Goal: Task Accomplishment & Management: Use online tool/utility

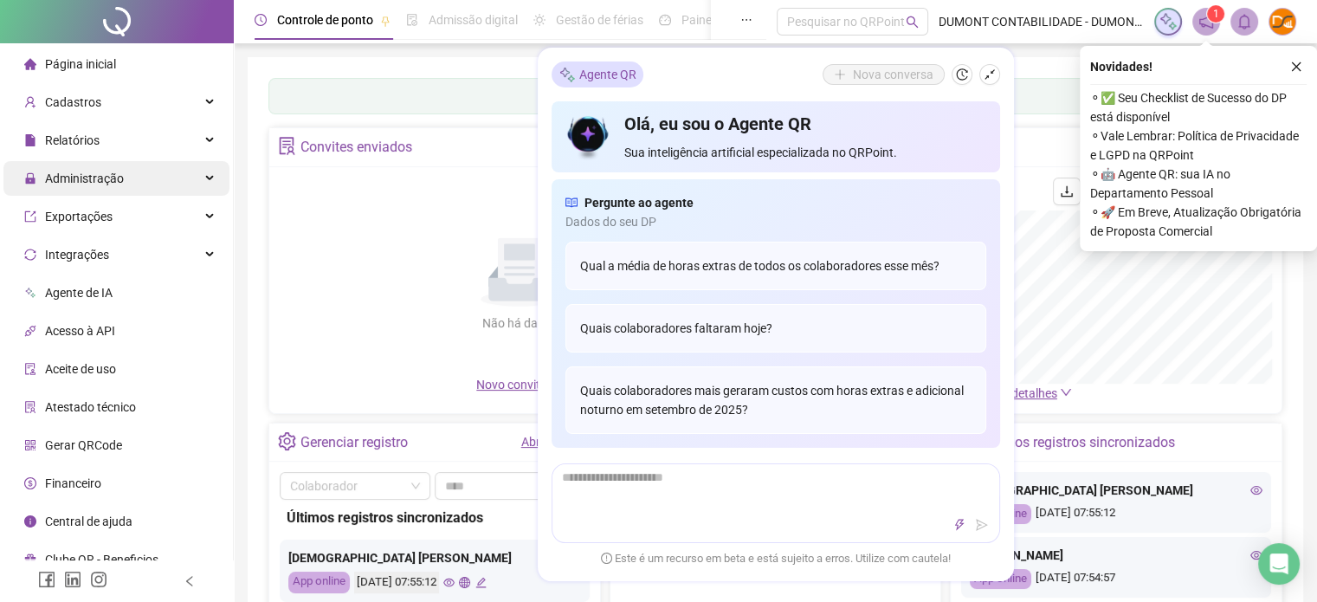
click at [74, 190] on span "Administração" at bounding box center [74, 178] width 100 height 35
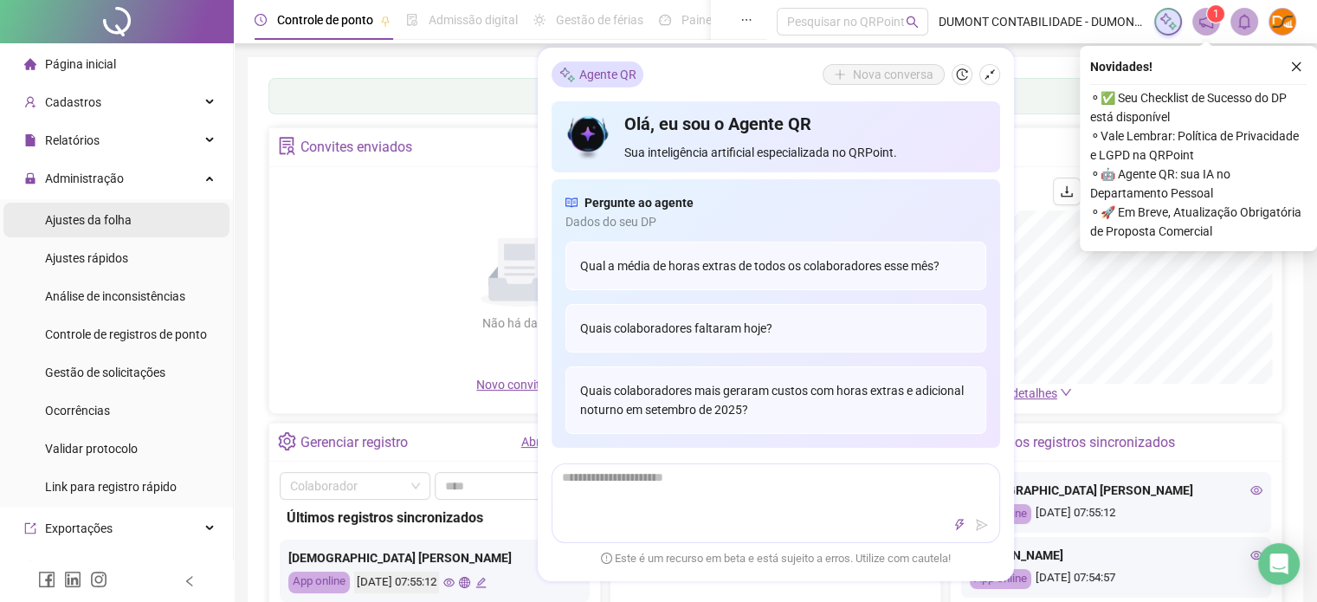
click at [69, 213] on span "Ajustes da folha" at bounding box center [88, 220] width 87 height 14
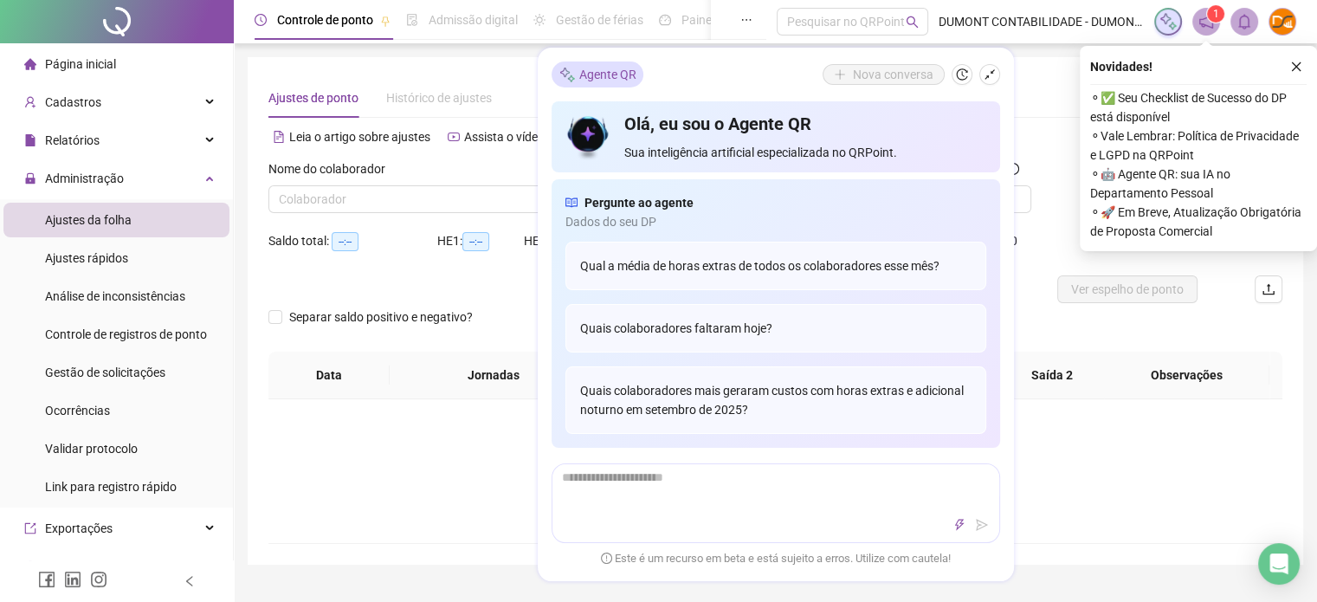
type input "**********"
click at [987, 76] on icon "shrink" at bounding box center [989, 74] width 10 height 10
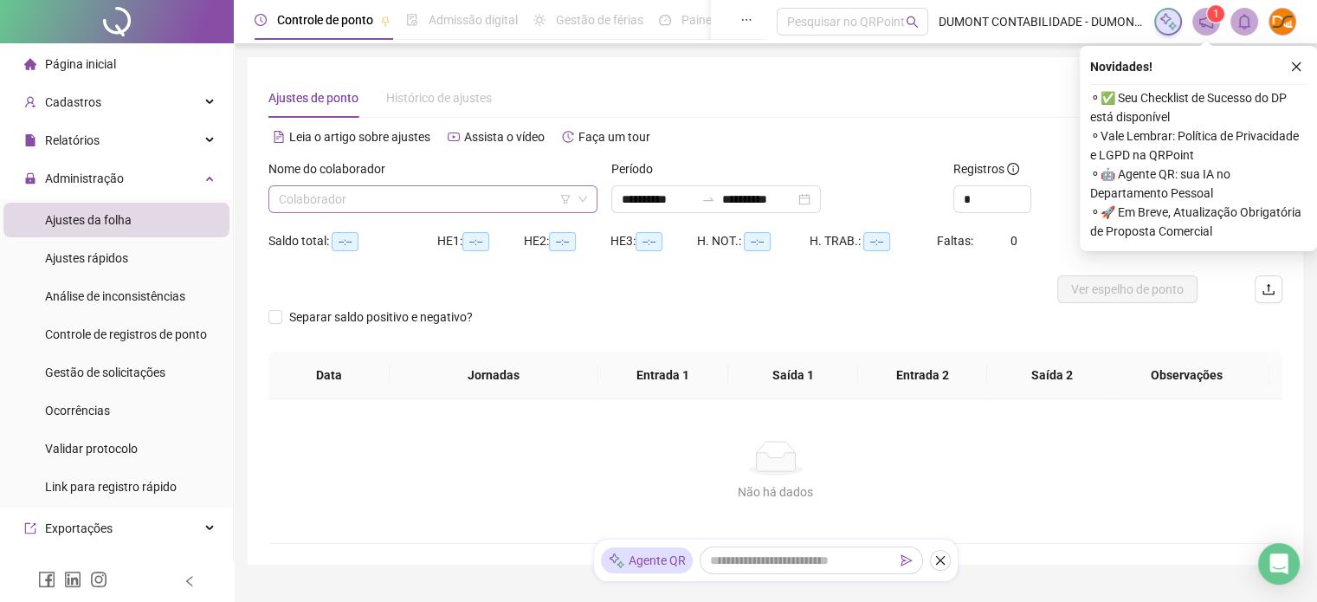
click at [367, 186] on input "search" at bounding box center [425, 199] width 293 height 26
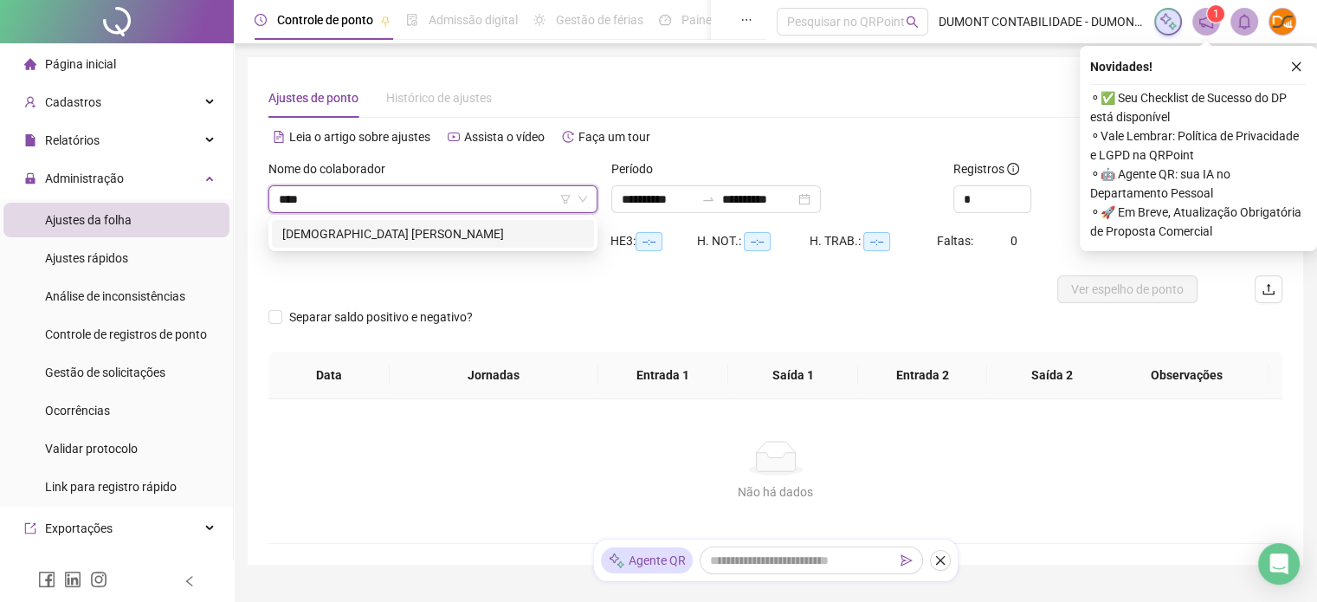
type input "*****"
click at [369, 225] on div "[DEMOGRAPHIC_DATA] [PERSON_NAME]" at bounding box center [432, 233] width 301 height 19
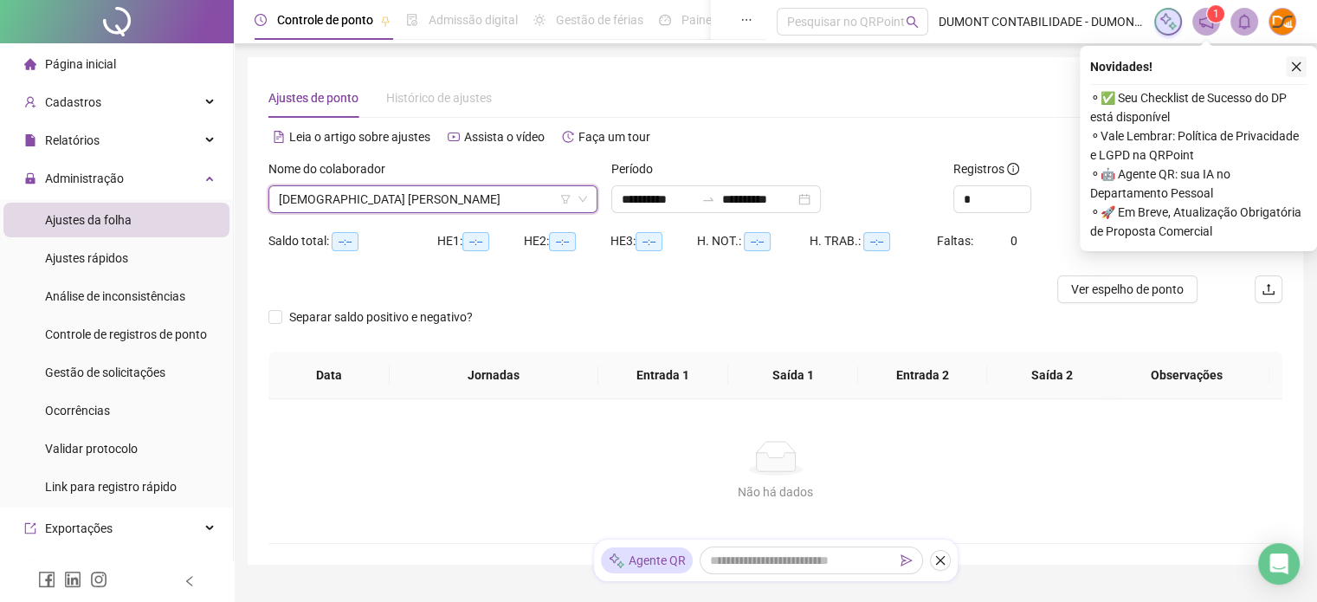
click at [1294, 72] on icon "close" at bounding box center [1296, 67] width 12 height 12
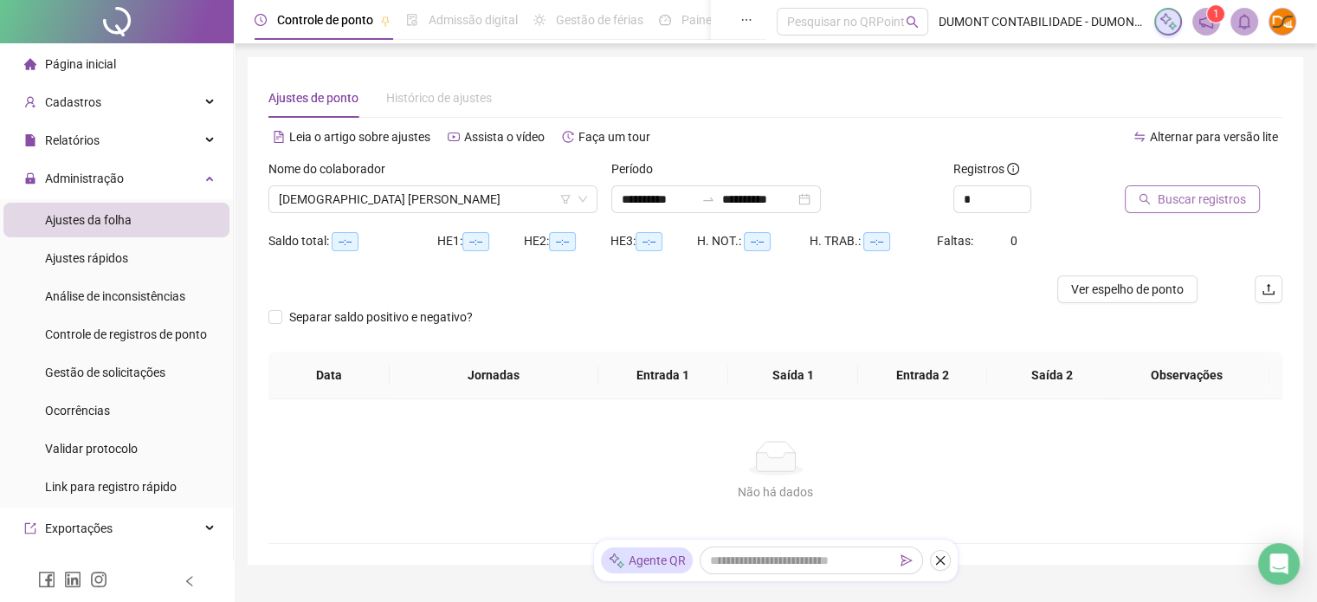
click at [1167, 204] on span "Buscar registros" at bounding box center [1201, 199] width 88 height 19
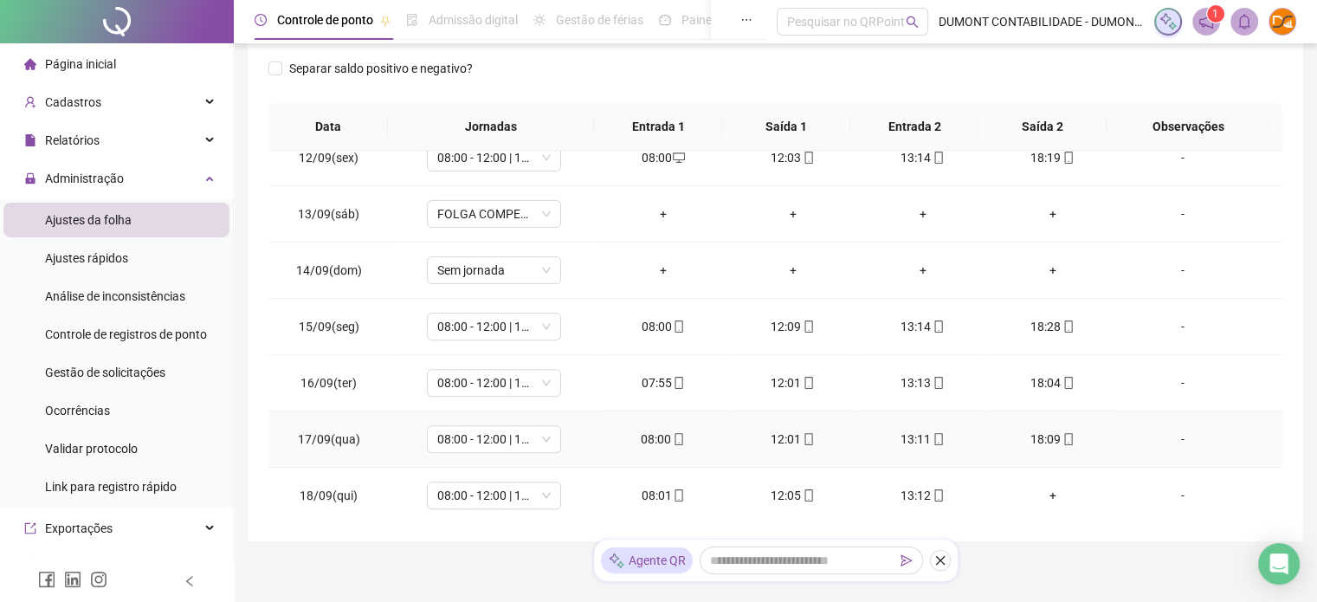
scroll to position [324, 0]
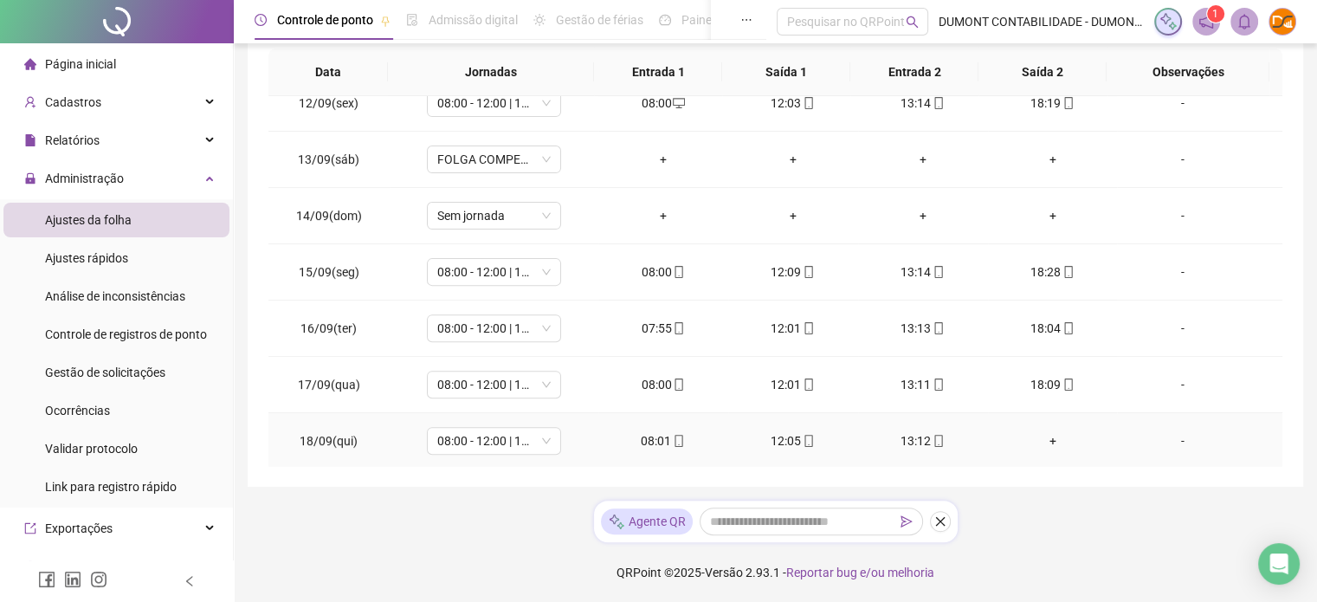
click at [1039, 441] on div "+" at bounding box center [1053, 440] width 102 height 19
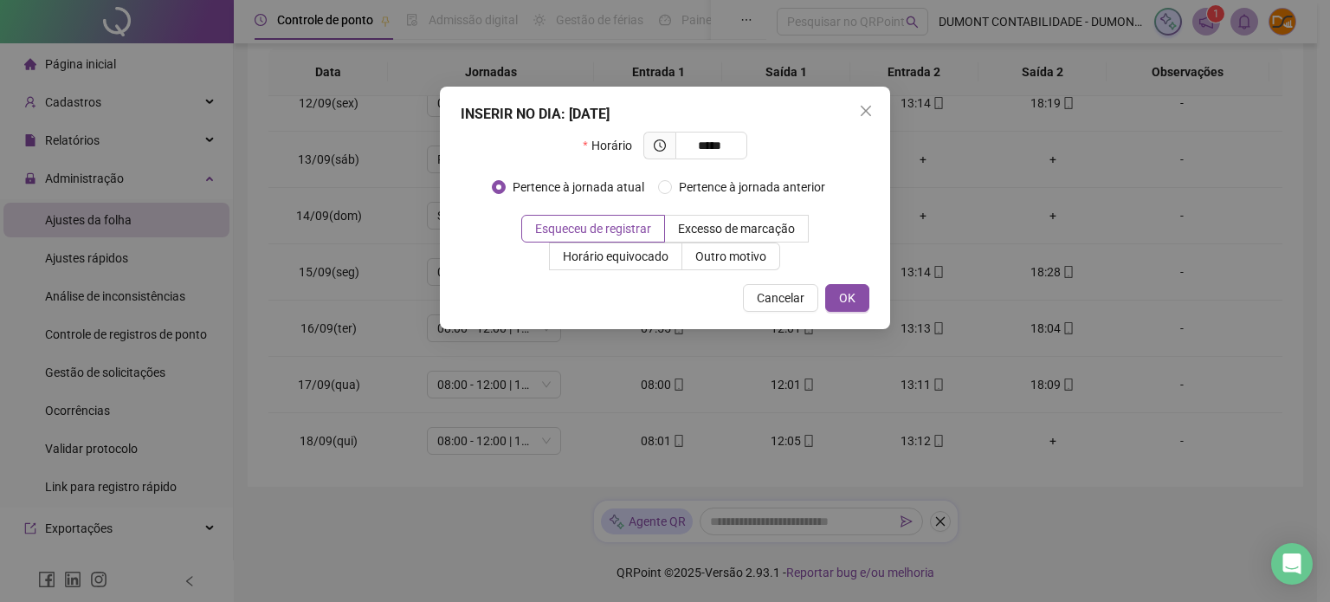
type input "*****"
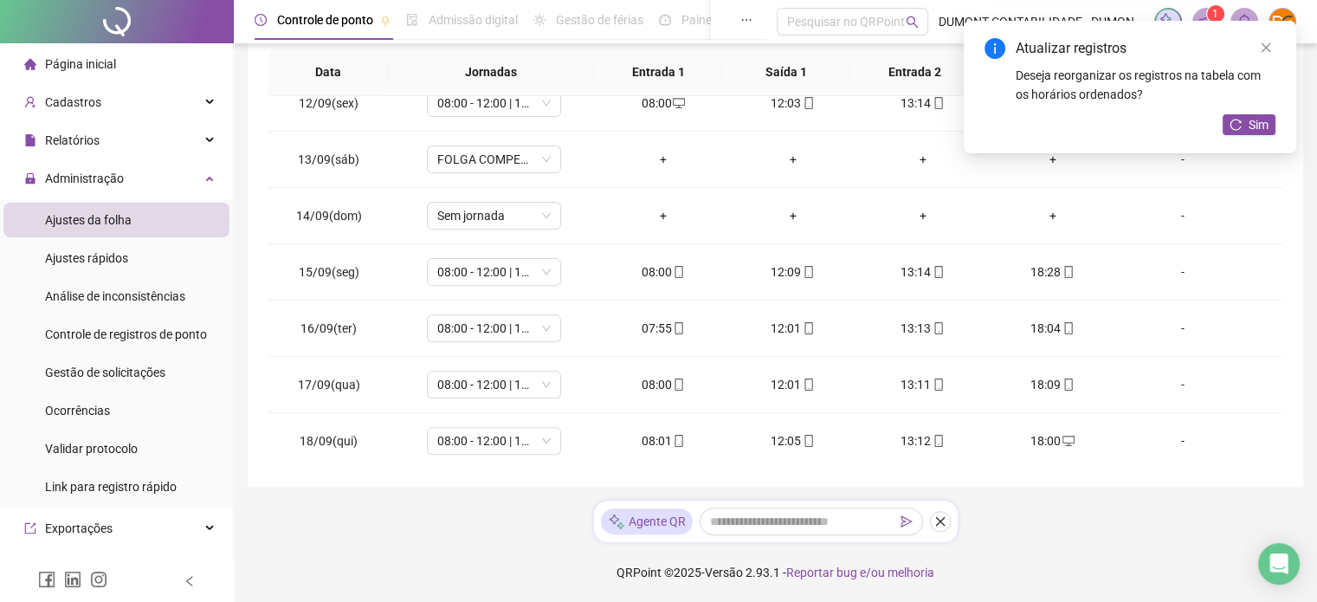
click at [1254, 112] on div "Atualizar registros Deseja reorganizar os registros na tabela com os horários o…" at bounding box center [1130, 87] width 332 height 132
click at [1249, 116] on span "Sim" at bounding box center [1258, 124] width 20 height 19
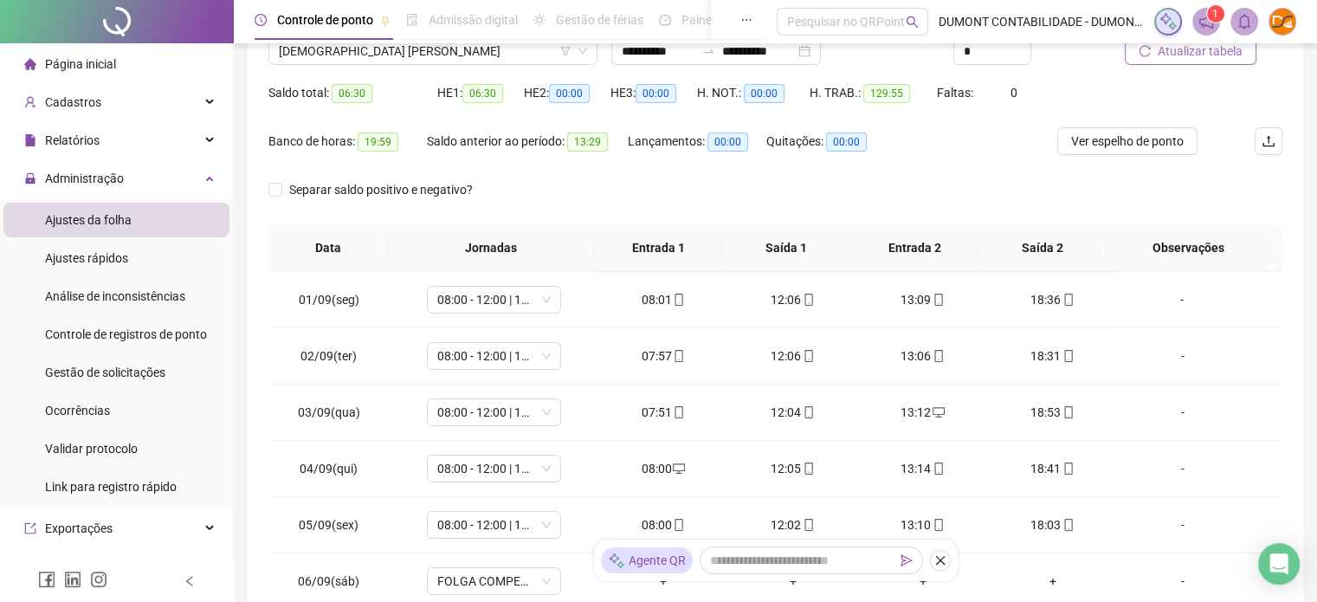
scroll to position [0, 0]
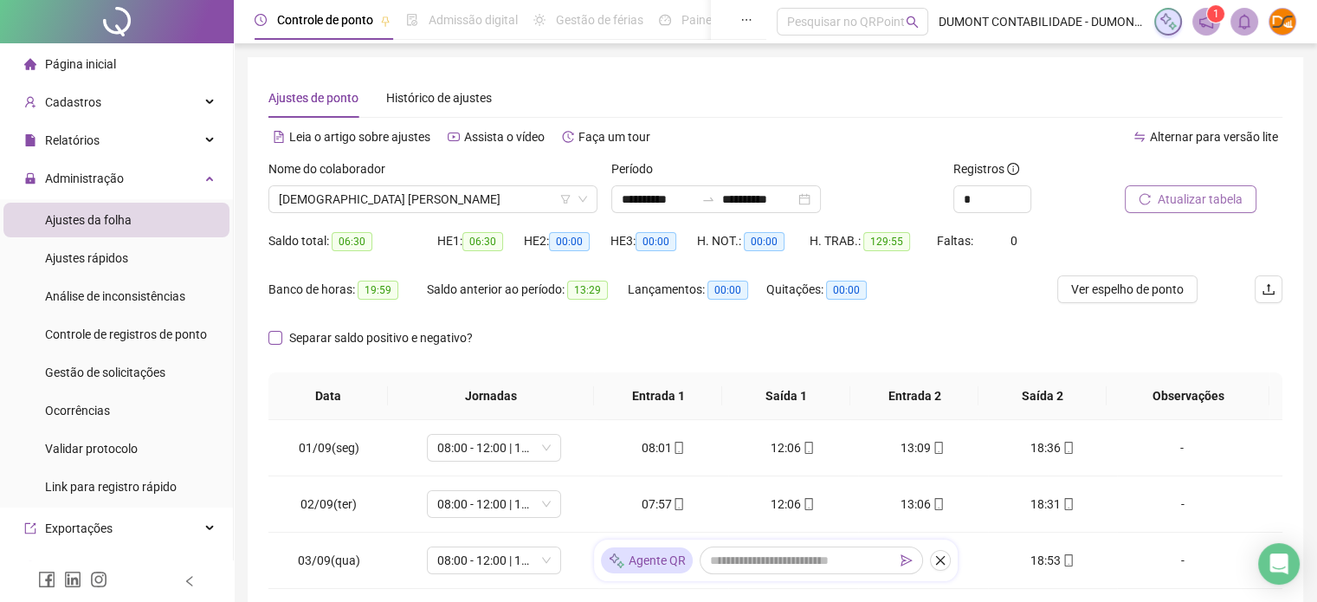
click at [319, 332] on span "Separar saldo positivo e negativo?" at bounding box center [380, 337] width 197 height 19
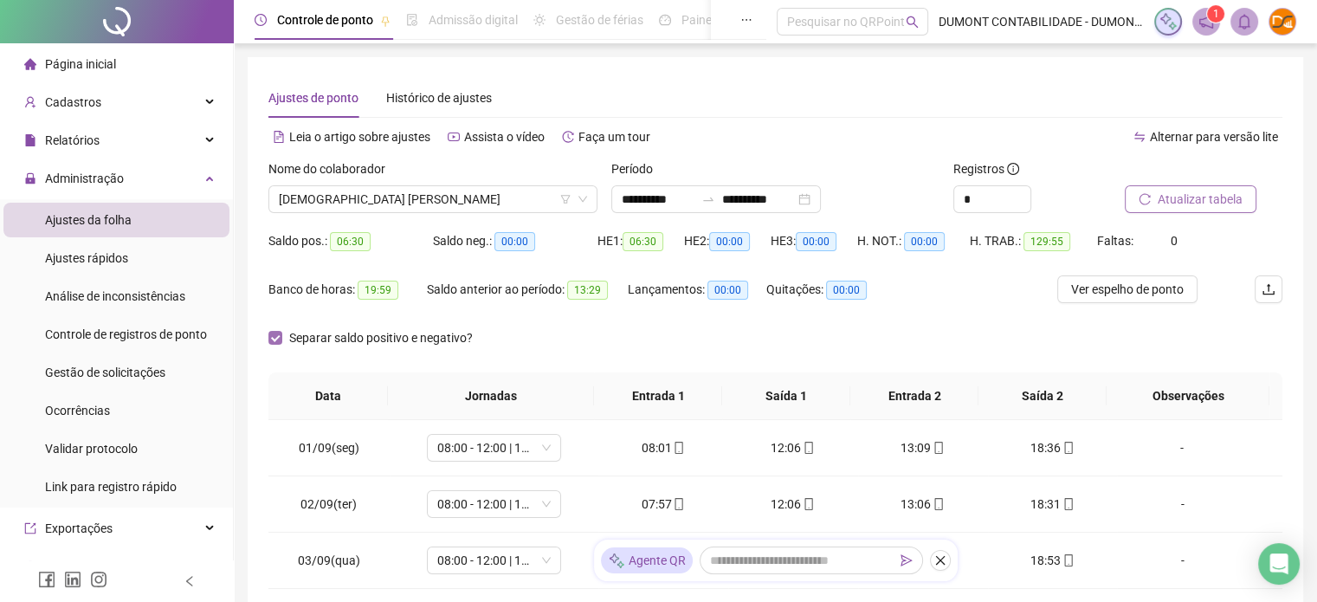
click at [319, 332] on span "Separar saldo positivo e negativo?" at bounding box center [380, 337] width 197 height 19
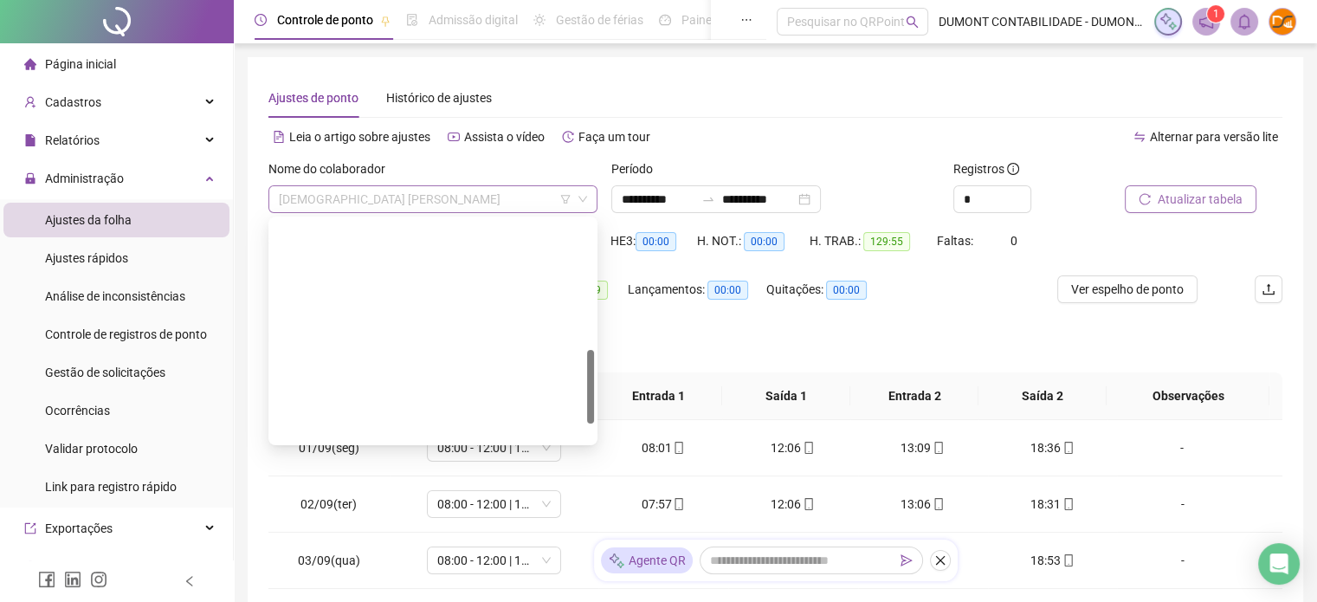
click at [402, 197] on span "[DEMOGRAPHIC_DATA] [PERSON_NAME]" at bounding box center [433, 199] width 308 height 26
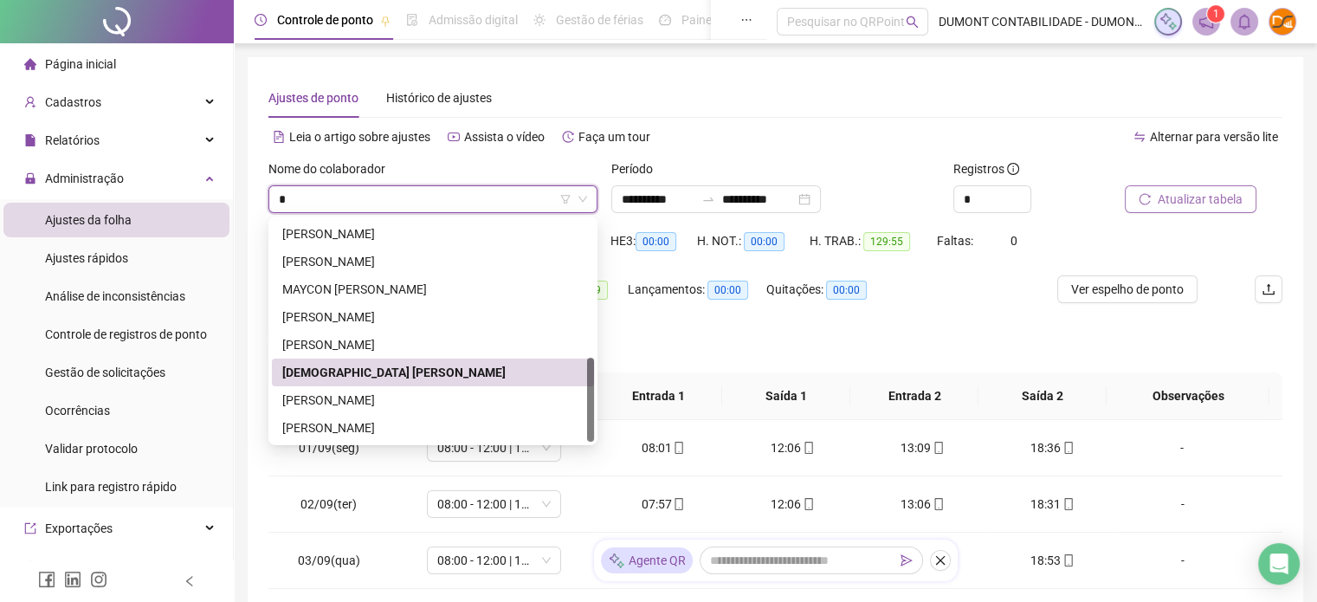
scroll to position [360, 0]
type input "**"
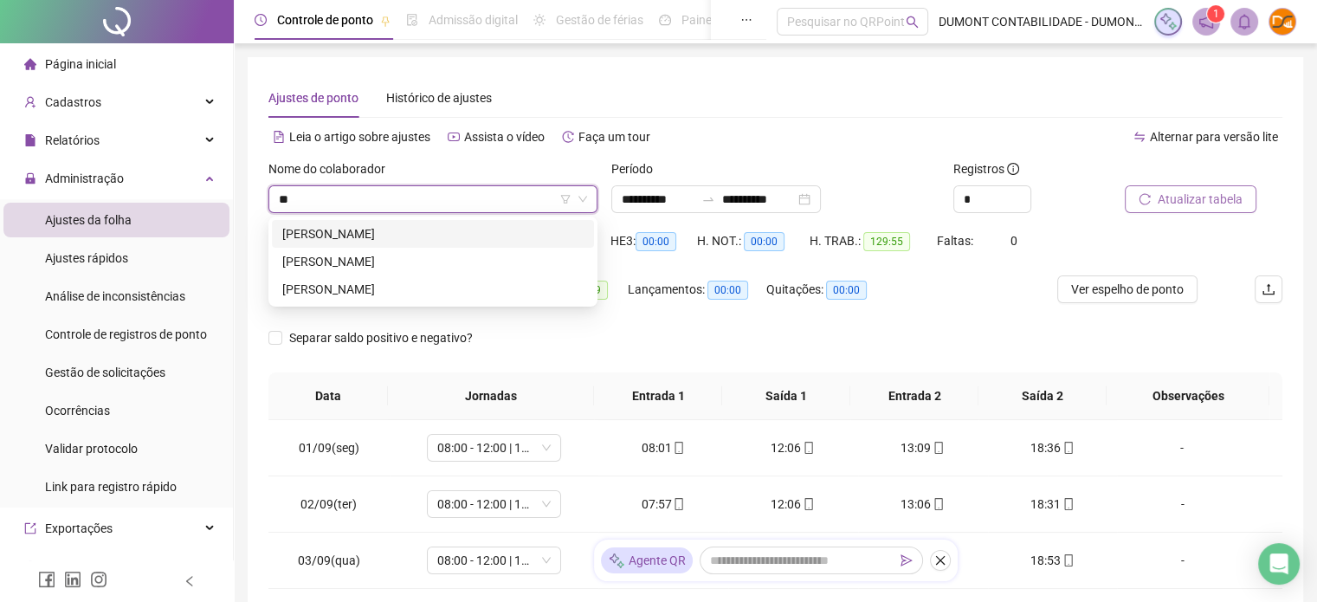
scroll to position [0, 0]
click at [419, 224] on div "[PERSON_NAME]" at bounding box center [432, 233] width 301 height 19
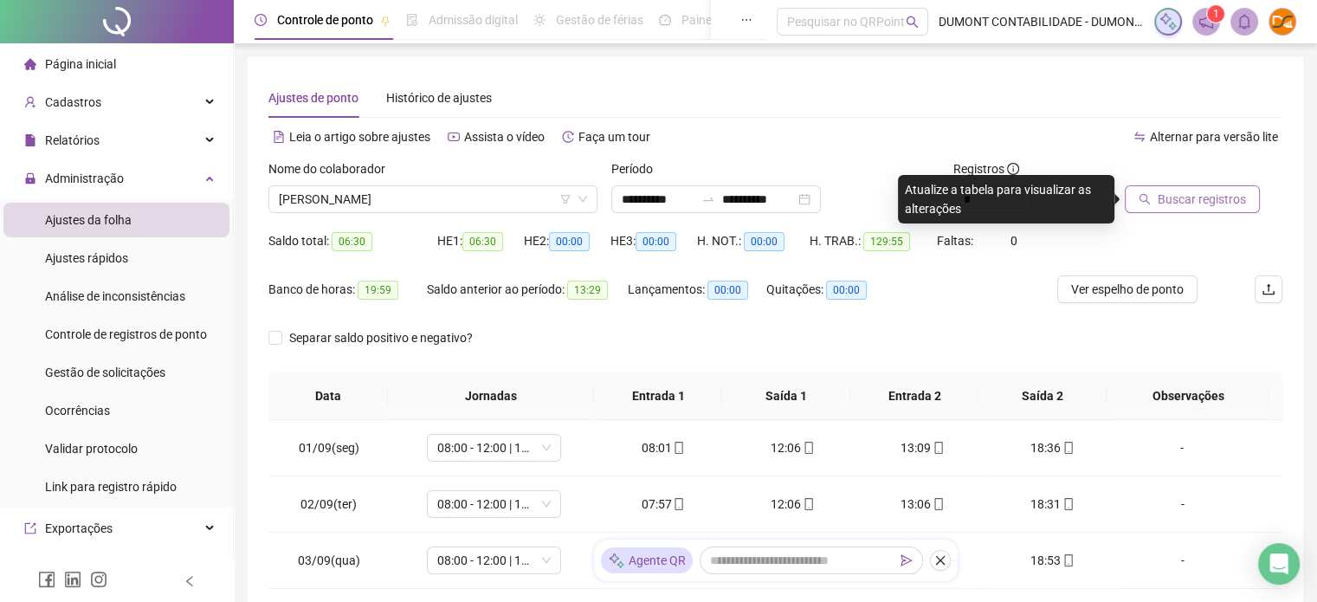
click at [1138, 207] on button "Buscar registros" at bounding box center [1192, 199] width 135 height 28
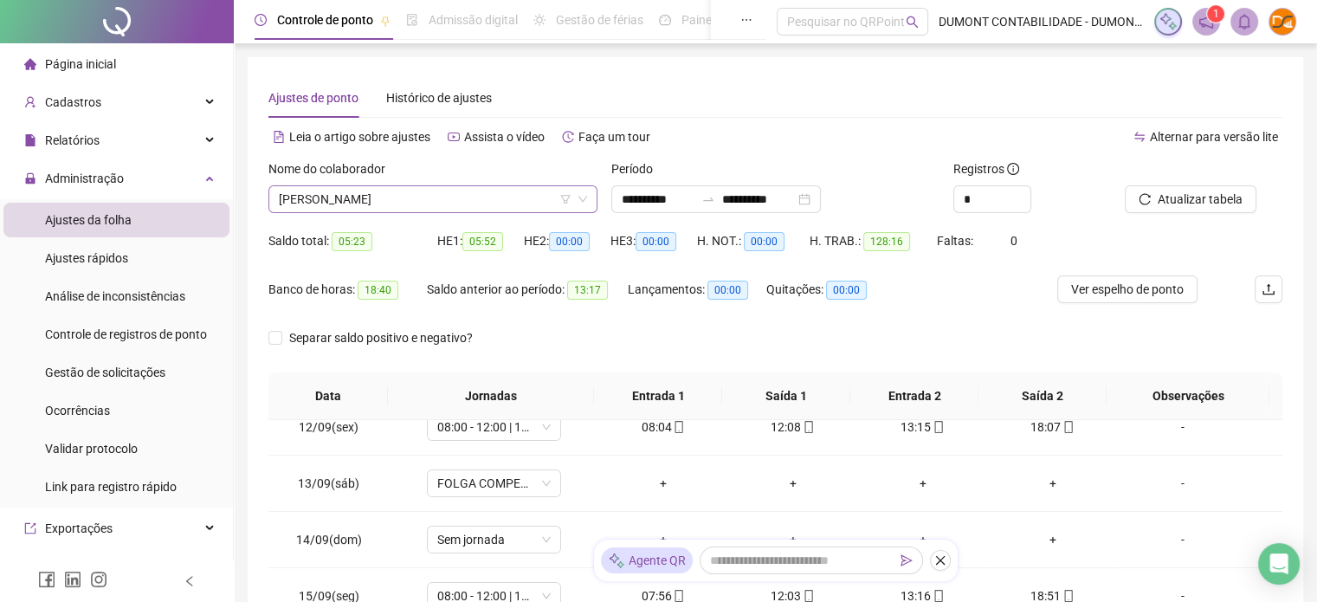
click at [429, 198] on span "[PERSON_NAME]" at bounding box center [433, 199] width 308 height 26
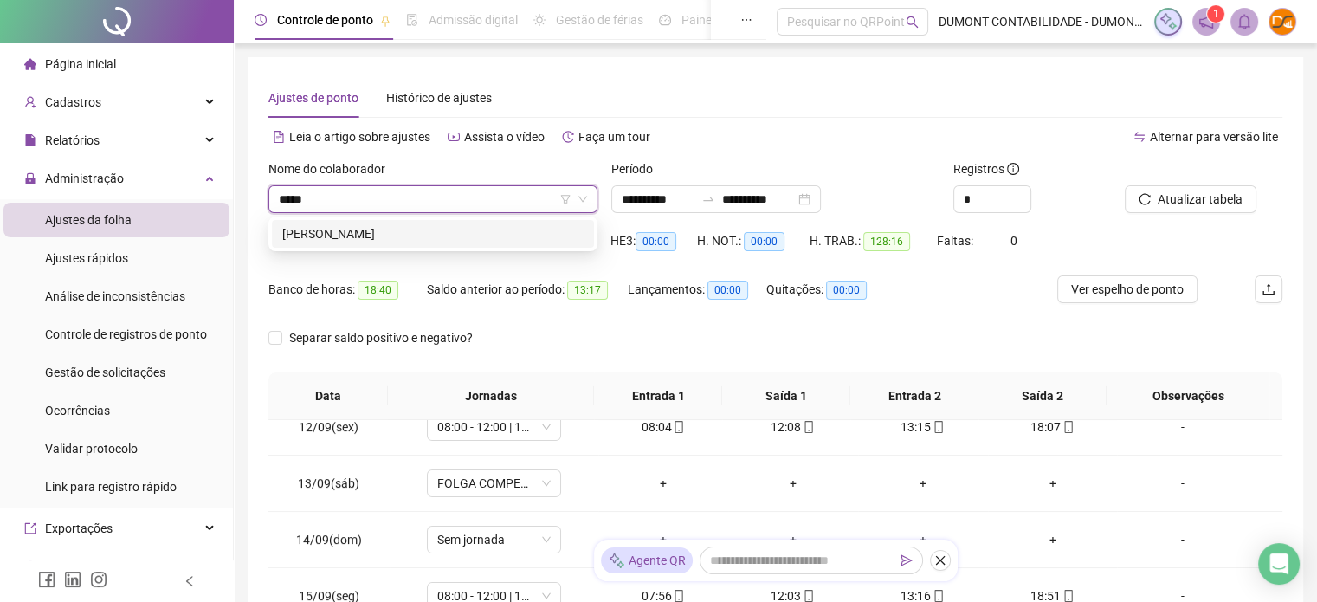
type input "******"
click at [409, 229] on div "[PERSON_NAME]" at bounding box center [432, 233] width 301 height 19
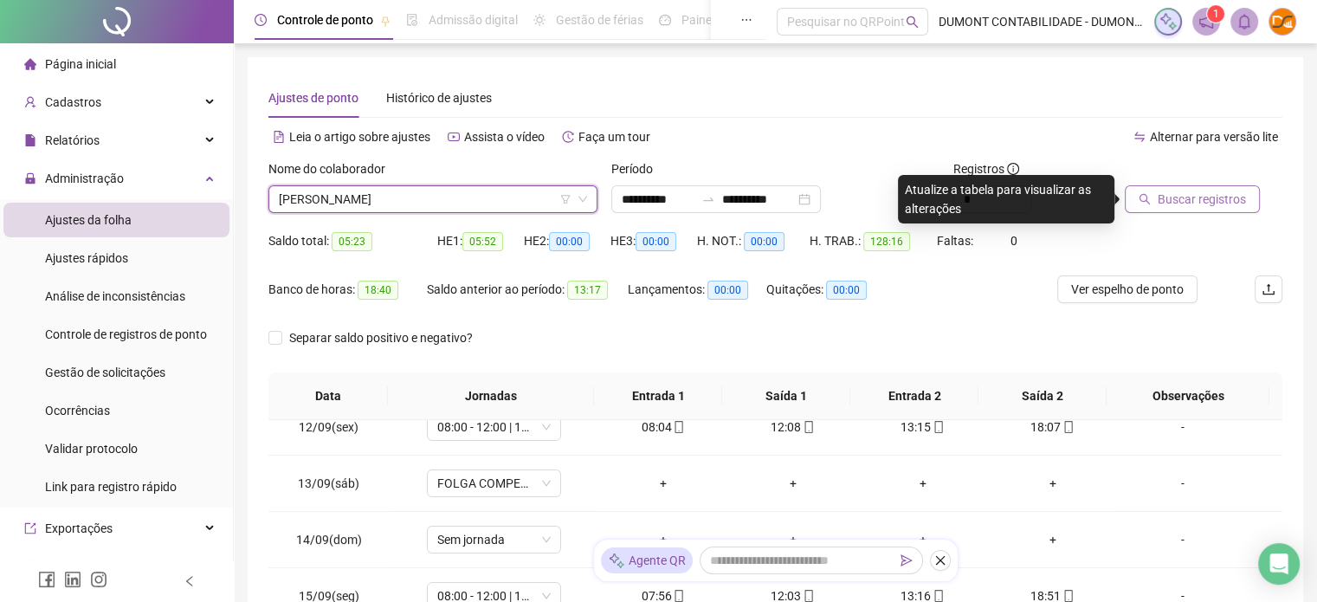
click at [1191, 203] on span "Buscar registros" at bounding box center [1201, 199] width 88 height 19
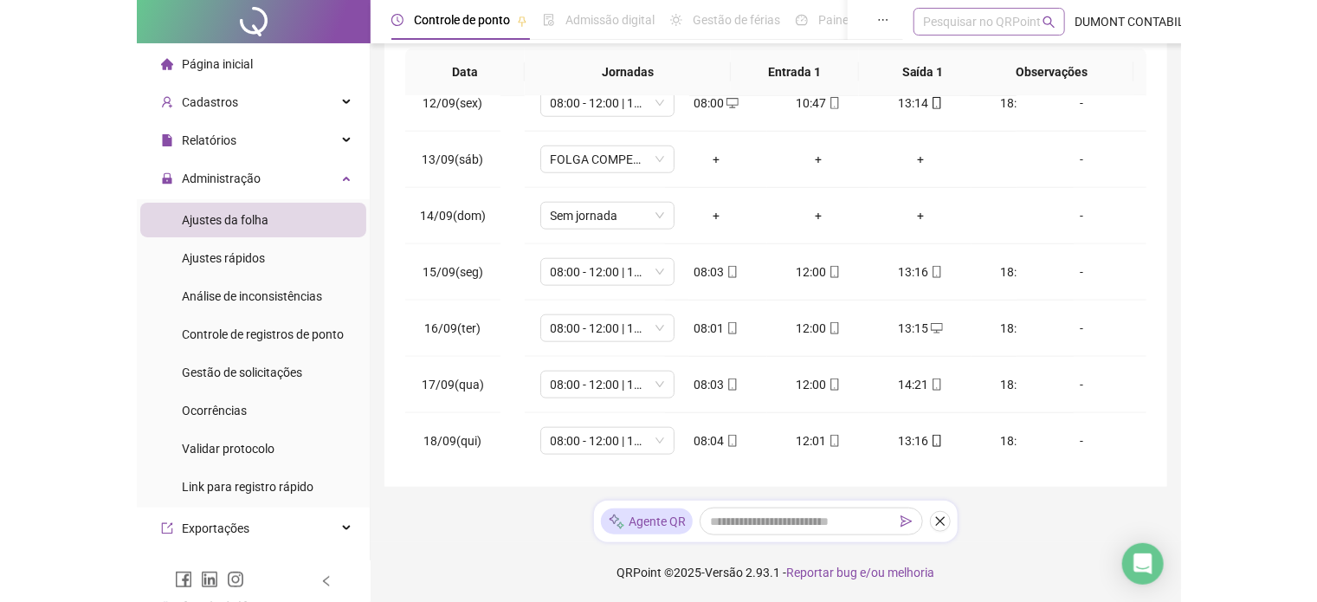
scroll to position [324, 0]
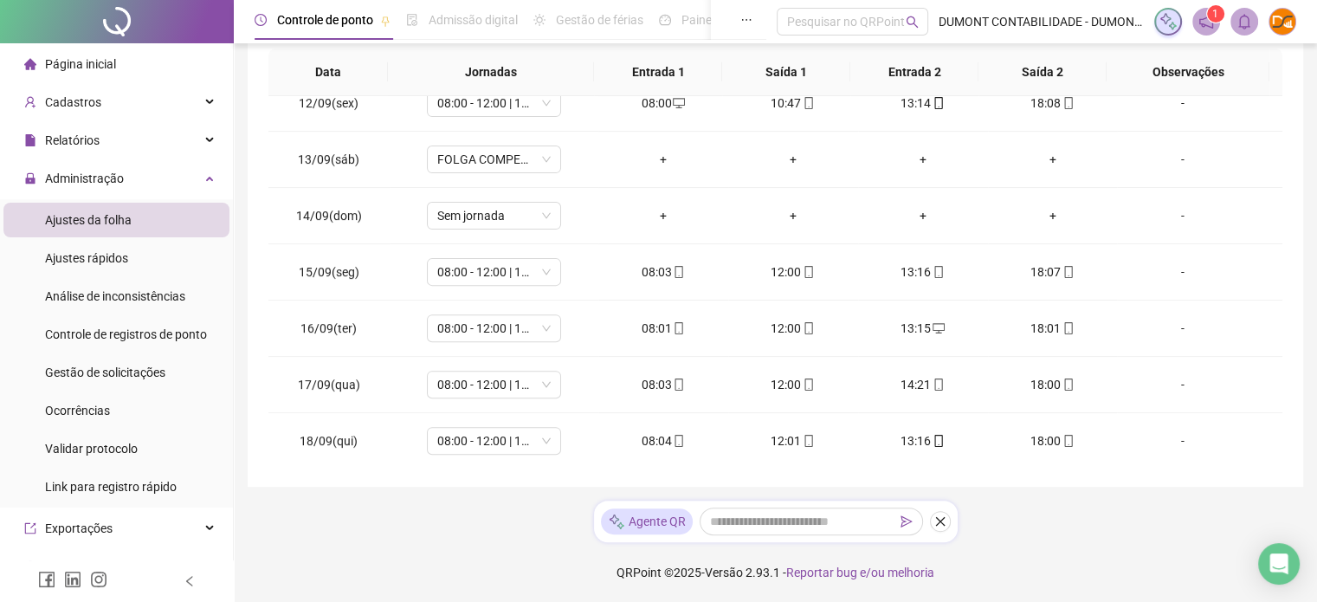
click at [163, 39] on div at bounding box center [117, 21] width 234 height 43
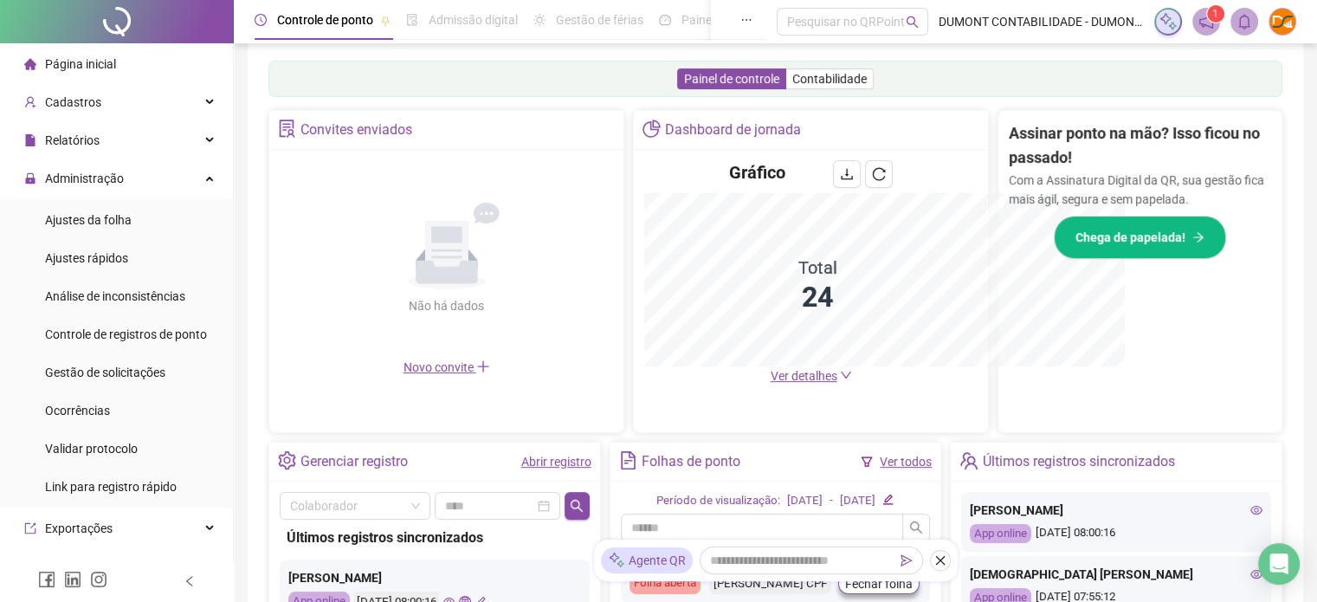
scroll to position [324, 0]
